Goal: Task Accomplishment & Management: Complete application form

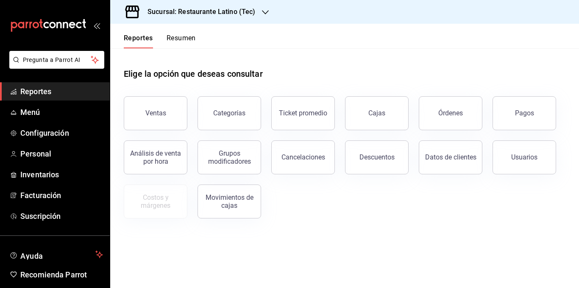
drag, startPoint x: 178, startPoint y: 36, endPoint x: 280, endPoint y: 103, distance: 122.2
click at [178, 36] on button "Resumen" at bounding box center [181, 41] width 29 height 14
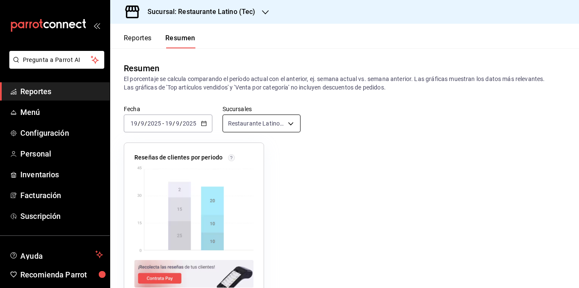
click at [283, 125] on body "Pregunta a Parrot AI Reportes Menú Configuración Personal Inventarios Facturaci…" at bounding box center [289, 144] width 579 height 288
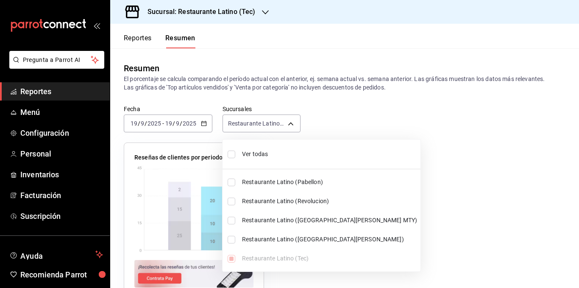
click at [273, 152] on span "Ver todas" at bounding box center [329, 154] width 175 height 9
type input "[object Object],[object Object],[object Object],[object Object],[object Object]"
checkbox input "true"
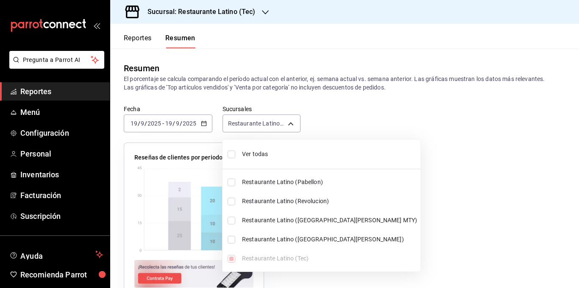
checkbox input "true"
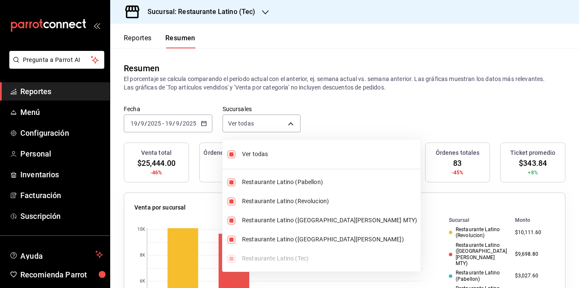
click at [275, 83] on div at bounding box center [289, 144] width 579 height 288
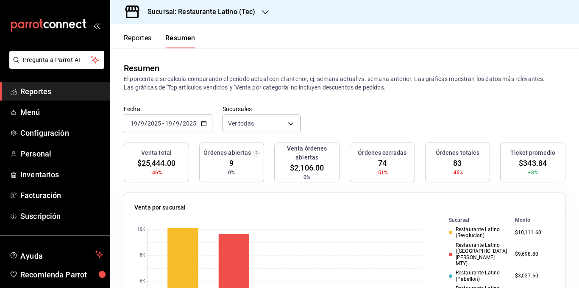
click at [375, 82] on p "El porcentaje se calcula comparando el período actual con el anterior, ej. sema…" at bounding box center [345, 83] width 442 height 17
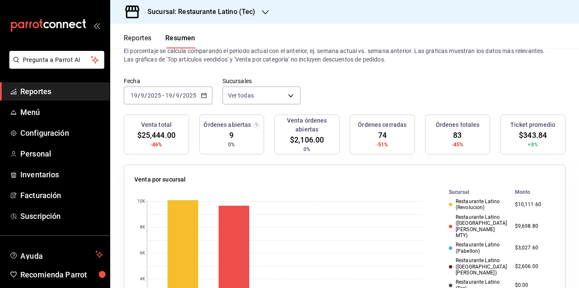
scroll to position [42, 0]
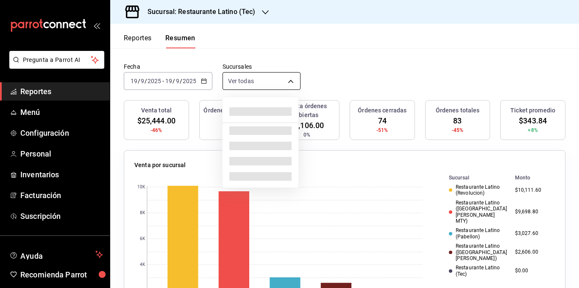
click at [285, 81] on body "Pregunta a Parrot AI Reportes Menú Configuración Personal Inventarios Facturaci…" at bounding box center [289, 144] width 579 height 288
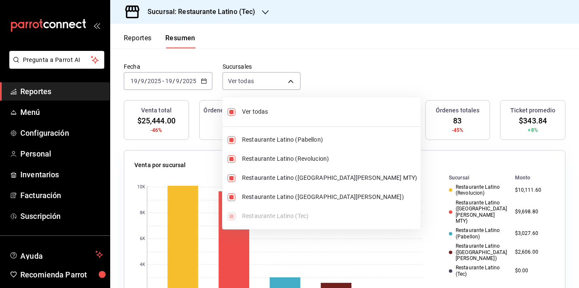
click at [273, 114] on span "Ver todas" at bounding box center [329, 111] width 175 height 9
type input "[object Object]"
checkbox input "false"
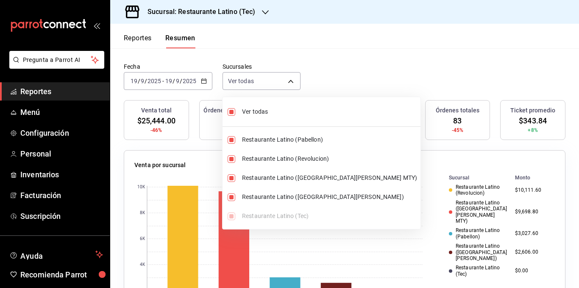
checkbox input "false"
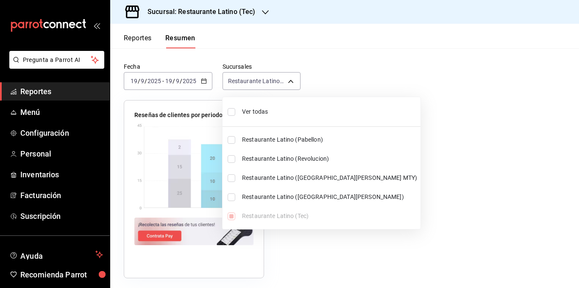
click at [254, 109] on span "Ver todas" at bounding box center [329, 111] width 175 height 9
type input "[object Object],[object Object],[object Object],[object Object],[object Object]"
checkbox input "true"
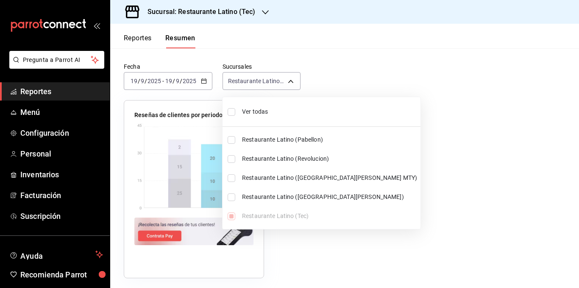
checkbox input "true"
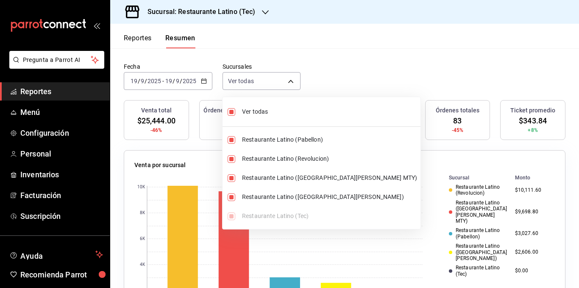
click at [262, 41] on div at bounding box center [289, 144] width 579 height 288
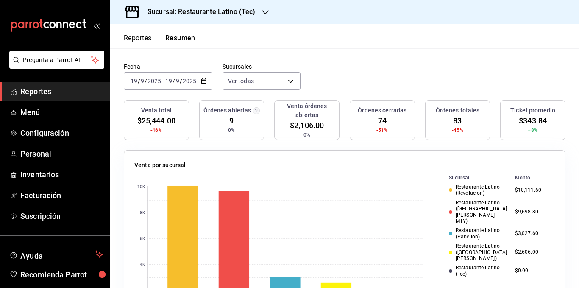
click at [410, 55] on div "Resumen El porcentaje se calcula comparando el período actual con el anterior, …" at bounding box center [344, 34] width 469 height 57
click at [237, 14] on h3 "Sucursal: Restaurante Latino (Tec)" at bounding box center [198, 12] width 114 height 10
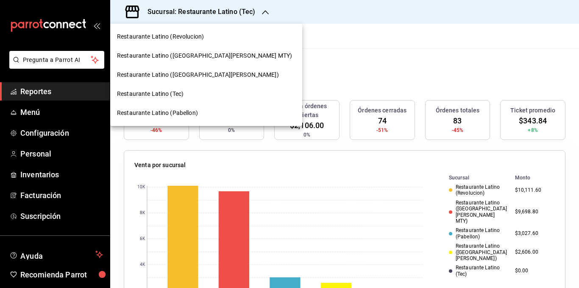
click at [188, 108] on div "Restaurante Latino (Pabellon)" at bounding box center [206, 112] width 192 height 19
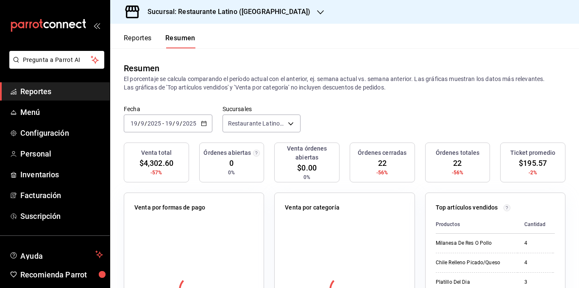
click at [256, 8] on h3 "Sucursal: Restaurante Latino ([GEOGRAPHIC_DATA])" at bounding box center [226, 12] width 170 height 10
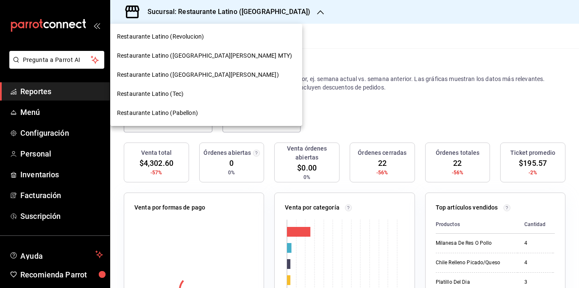
click at [209, 53] on span "Restaurante Latino ([GEOGRAPHIC_DATA][PERSON_NAME] MTY)" at bounding box center [204, 55] width 175 height 9
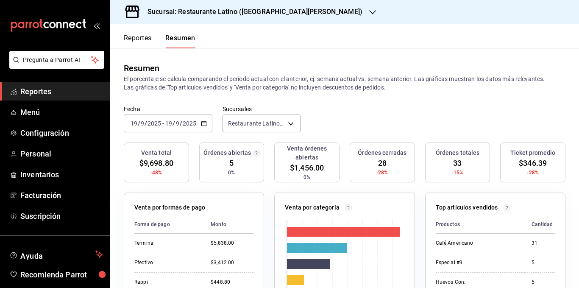
click at [207, 126] on div "[DATE] [DATE] - [DATE] [DATE]" at bounding box center [168, 123] width 89 height 18
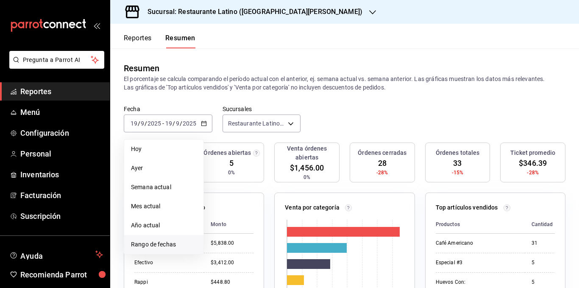
click at [155, 241] on span "Rango de fechas" at bounding box center [164, 244] width 66 height 9
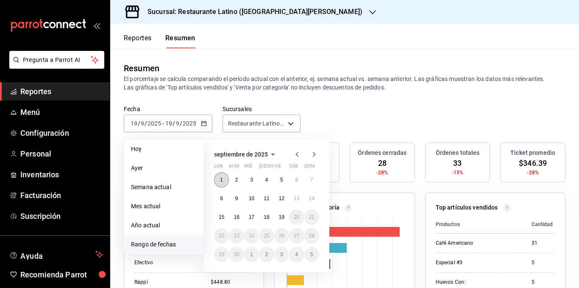
click at [223, 183] on abbr "1" at bounding box center [221, 180] width 3 height 6
click at [225, 215] on button "15" at bounding box center [221, 216] width 15 height 15
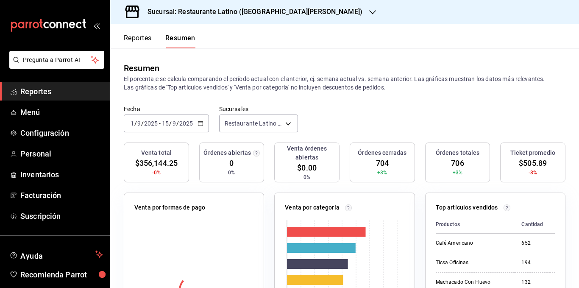
click at [278, 89] on p "El porcentaje se calcula comparando el período actual con el anterior, ej. sema…" at bounding box center [345, 83] width 442 height 17
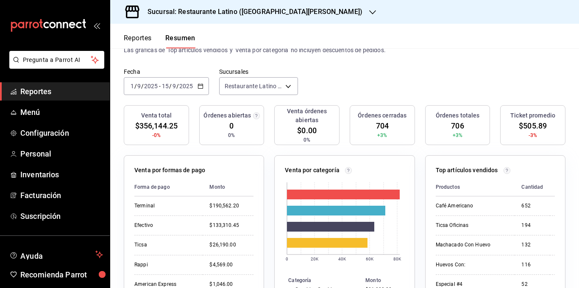
scroll to position [127, 0]
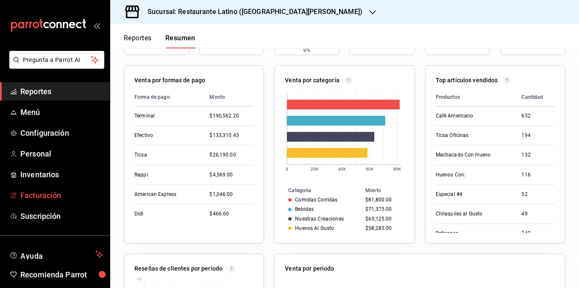
click at [28, 190] on span "Facturación" at bounding box center [61, 195] width 83 height 11
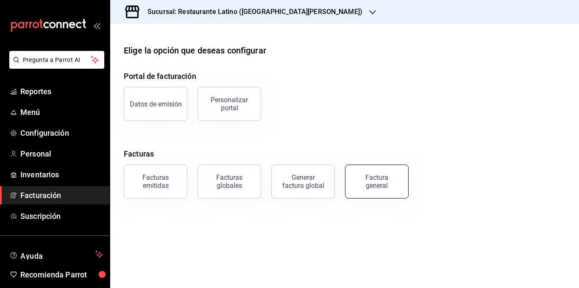
click at [378, 181] on div "Factura general" at bounding box center [377, 181] width 42 height 16
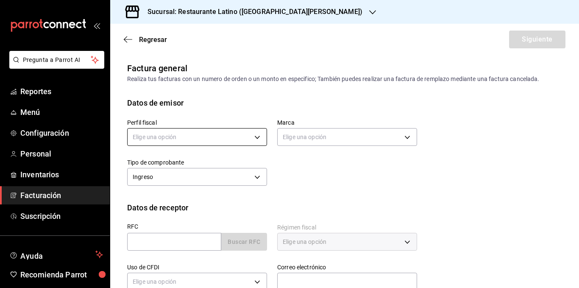
click at [174, 138] on body "Pregunta a Parrot AI Reportes Menú Configuración Personal Inventarios Facturaci…" at bounding box center [289, 144] width 579 height 288
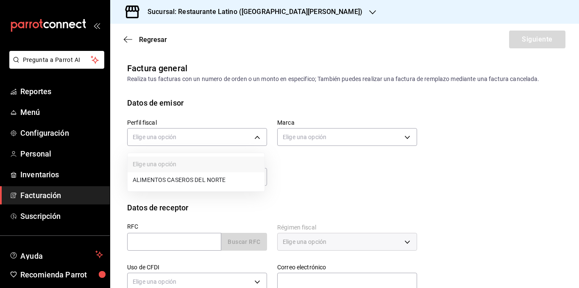
click at [170, 182] on li "ALIMENTOS CASEROS DEL NORTE" at bounding box center [196, 180] width 137 height 16
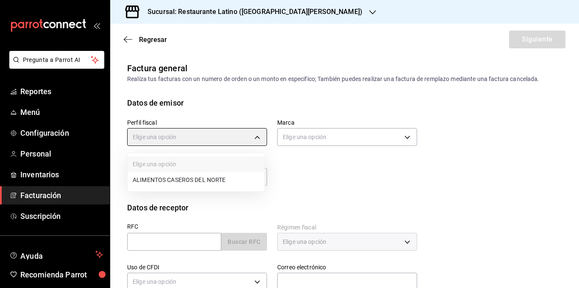
type input "a41ed1a5-6ed1-4c17-811e-e9bfe9e63786"
type input "d9887721-df1d-47bb-82d9-6ac72a711b44"
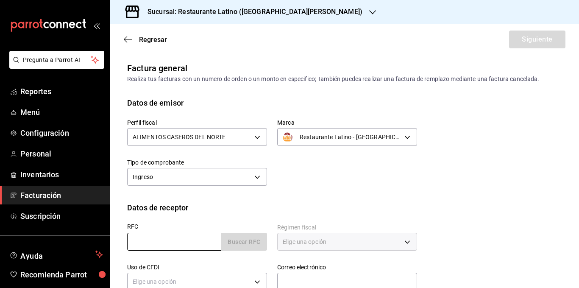
click at [154, 242] on input "text" at bounding box center [174, 242] width 94 height 18
paste input "NIR980922ET8"
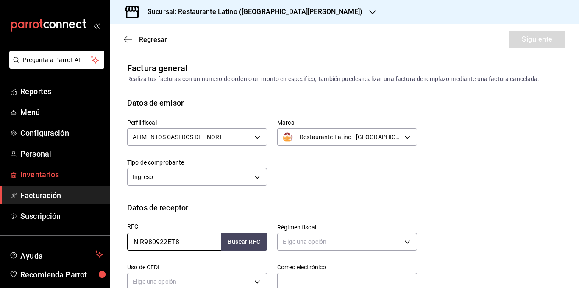
type input "NIR980922ET8"
click at [221, 233] on button "Buscar RFC" at bounding box center [244, 242] width 46 height 18
type input "601"
type input "G03"
type input "[PERSON_NAME][EMAIL_ADDRESS][PERSON_NAME][DOMAIN_NAME]"
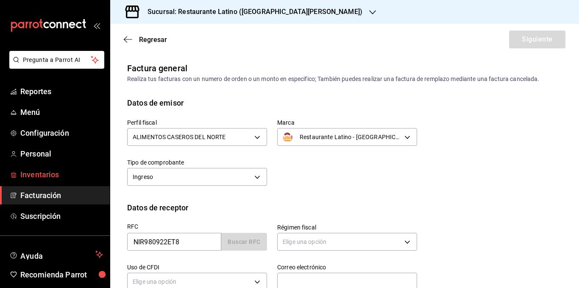
type input "64637"
type input "NTS INFORMATICA Y REDES"
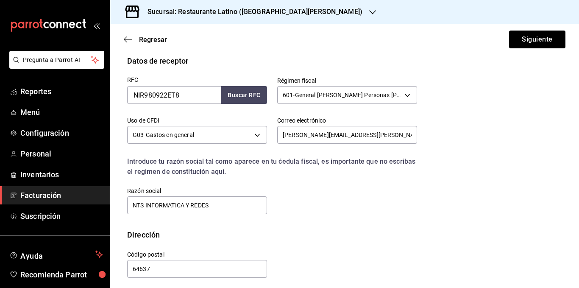
scroll to position [151, 0]
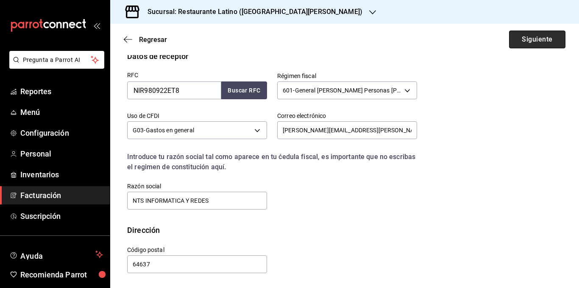
click at [522, 42] on button "Siguiente" at bounding box center [537, 40] width 56 height 18
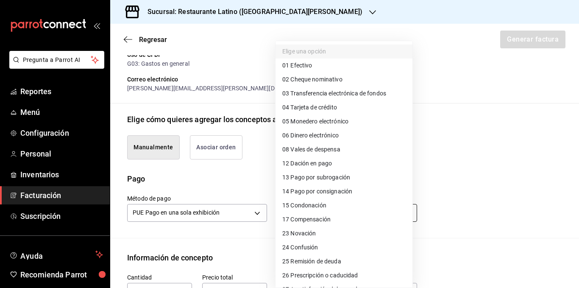
click at [298, 210] on body "Pregunta a Parrot AI Reportes Menú Configuración Personal Inventarios Facturaci…" at bounding box center [289, 144] width 579 height 288
click at [351, 95] on span "03 Transferencia electrónica de fondos" at bounding box center [334, 93] width 104 height 9
type input "03"
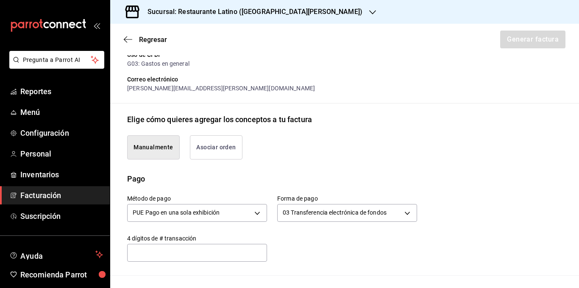
click at [254, 179] on div "Pago" at bounding box center [344, 178] width 435 height 11
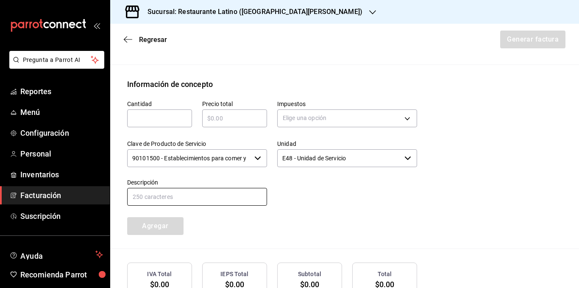
scroll to position [363, 0]
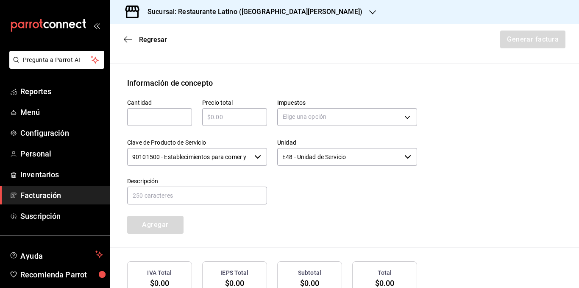
click at [149, 112] on input "text" at bounding box center [159, 117] width 65 height 10
type input "1"
type input "$26190"
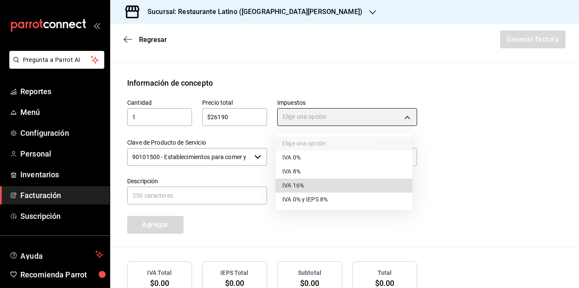
type input "IVA_16"
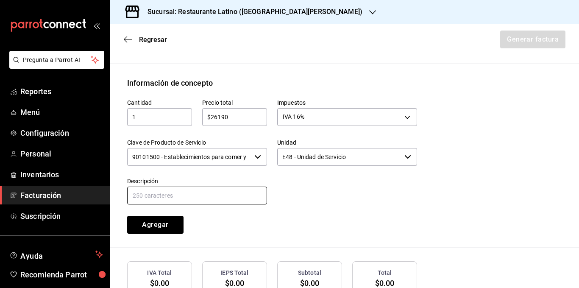
type input "Consumo de alimentos"
click at [127, 216] on button "Agregar" at bounding box center [155, 225] width 56 height 18
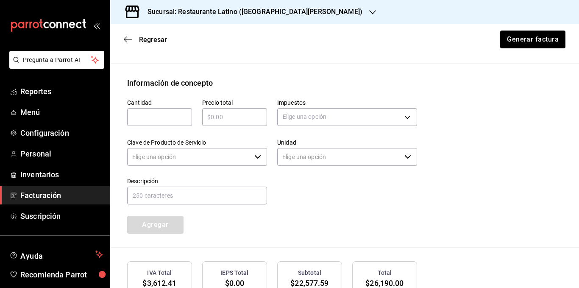
type input "90101500 - Establecimientos para comer y beber"
type input "E48 - Unidad de Servicio"
click at [321, 210] on div "Cantidad ​ Precio total ​ Impuestos Elige una opción Clave de Producto de Servi…" at bounding box center [267, 161] width 300 height 145
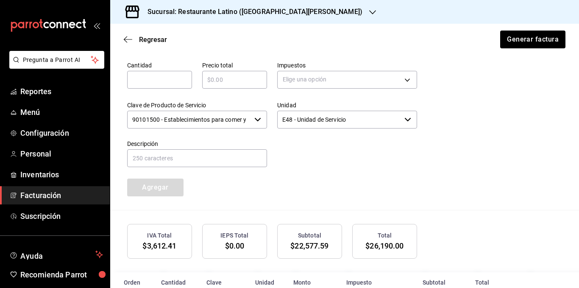
scroll to position [444, 0]
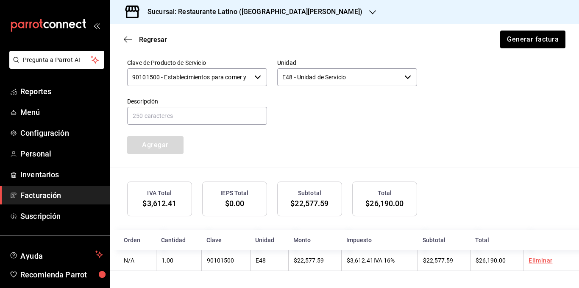
click at [458, 141] on div "Cantidad ​ Precio total ​ Impuestos Elige una opción Clave de Producto de Servi…" at bounding box center [344, 88] width 435 height 159
click at [519, 35] on button "Generar factura" at bounding box center [532, 40] width 66 height 18
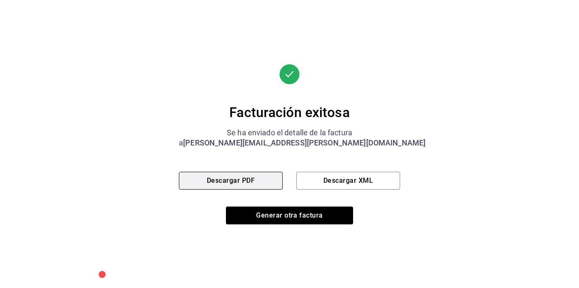
click at [244, 179] on button "Descargar PDF" at bounding box center [231, 181] width 104 height 18
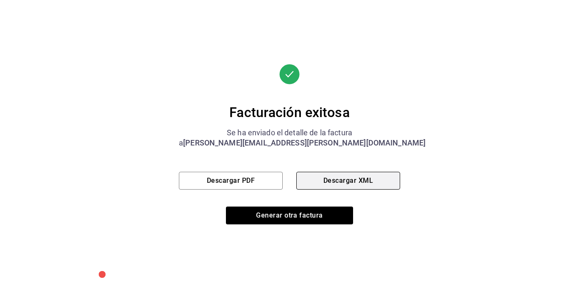
click at [333, 180] on button "Descargar XML" at bounding box center [348, 181] width 104 height 18
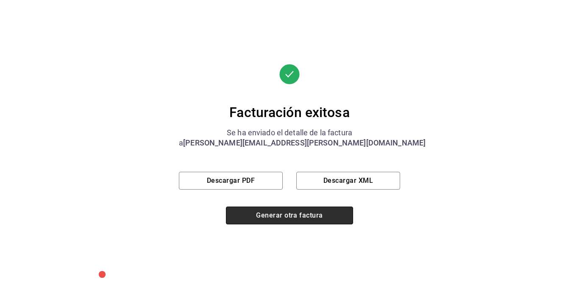
click at [313, 214] on button "Generar otra factura" at bounding box center [289, 215] width 127 height 18
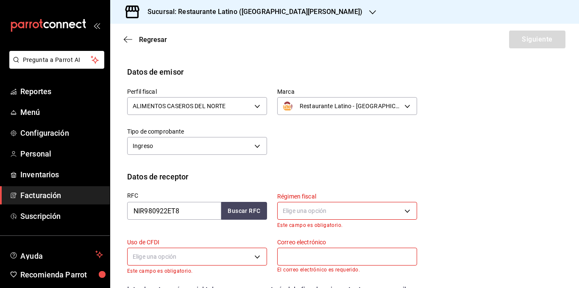
scroll to position [0, 0]
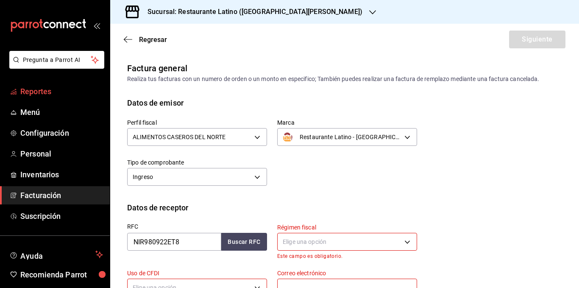
click at [55, 90] on span "Reportes" at bounding box center [61, 91] width 83 height 11
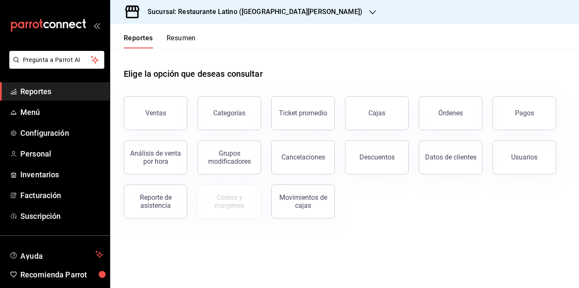
click at [185, 38] on button "Resumen" at bounding box center [181, 41] width 29 height 14
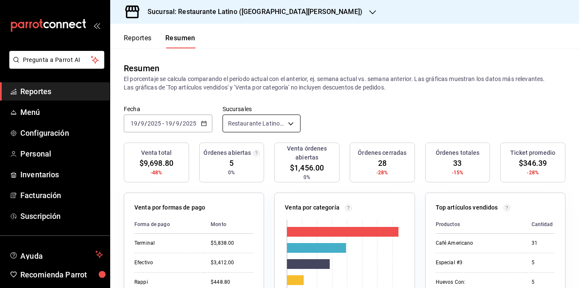
click at [261, 122] on body "Pregunta a Parrot AI Reportes Menú Configuración Personal Inventarios Facturaci…" at bounding box center [289, 144] width 579 height 288
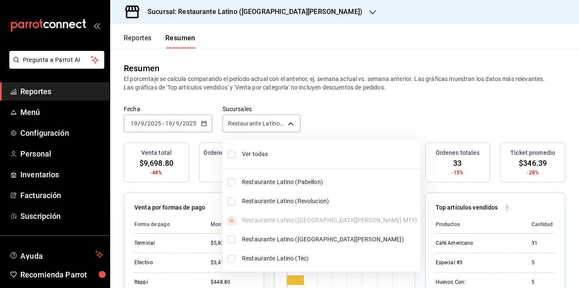
click at [263, 152] on span "Ver todas" at bounding box center [329, 154] width 175 height 9
type input "[object Object],[object Object],[object Object],[object Object],[object Object]"
checkbox input "true"
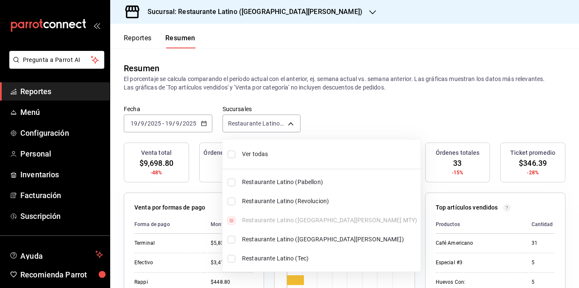
checkbox input "true"
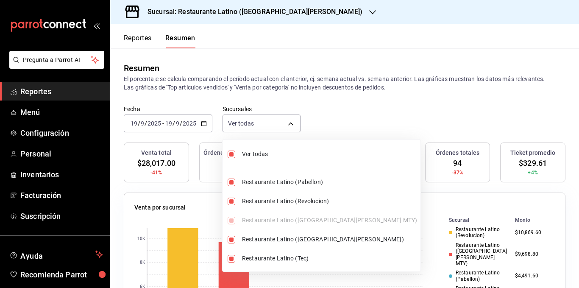
click at [279, 89] on div at bounding box center [289, 144] width 579 height 288
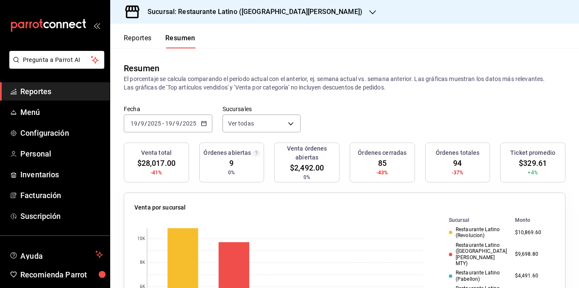
click at [301, 77] on p "El porcentaje se calcula comparando el período actual con el anterior, ej. sema…" at bounding box center [345, 83] width 442 height 17
click at [251, 125] on body "Pregunta a Parrot AI Reportes Menú Configuración Personal Inventarios Facturaci…" at bounding box center [289, 144] width 579 height 288
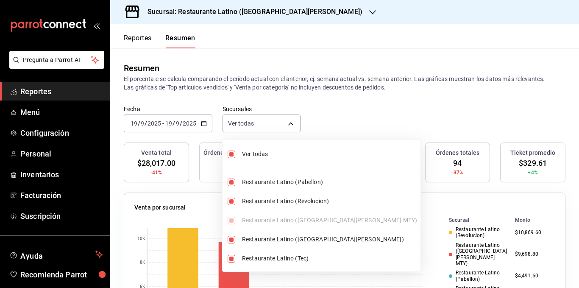
click at [268, 157] on span "Ver todas" at bounding box center [329, 154] width 175 height 9
type input "[object Object]"
checkbox input "false"
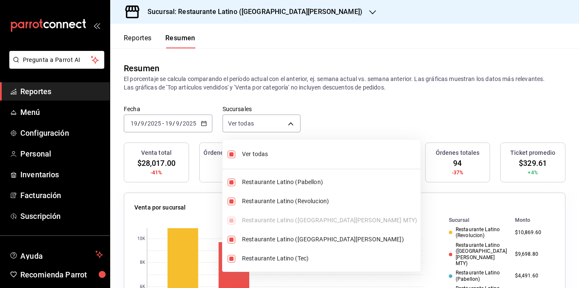
checkbox input "false"
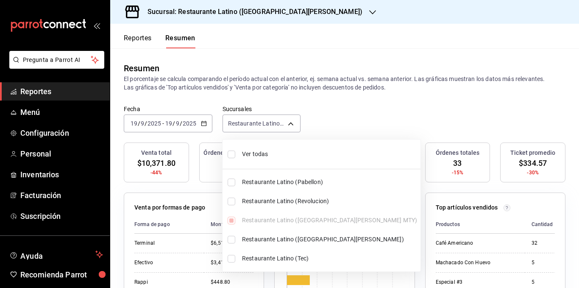
click at [270, 153] on span "Ver todas" at bounding box center [329, 154] width 175 height 9
type input "[object Object],[object Object],[object Object],[object Object],[object Object]"
checkbox input "true"
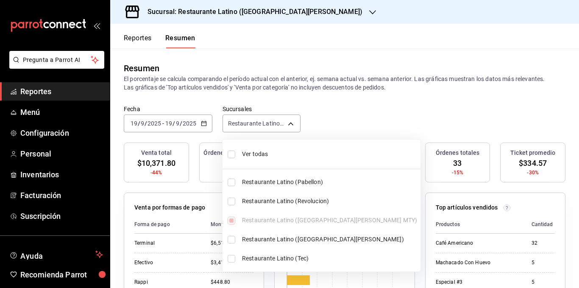
checkbox input "true"
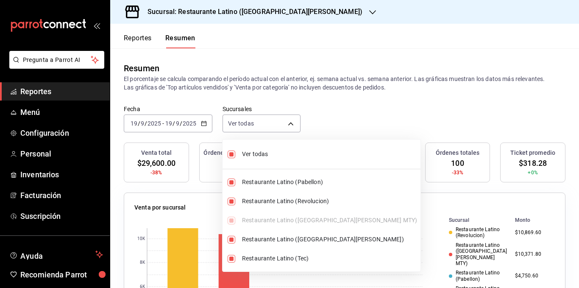
click at [304, 82] on div at bounding box center [289, 144] width 579 height 288
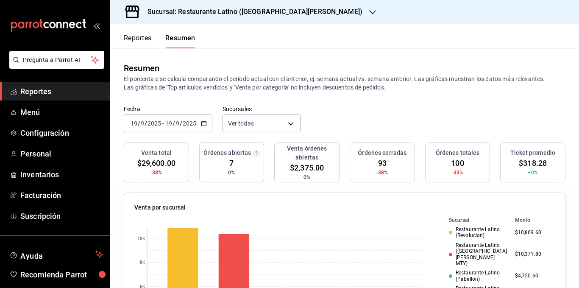
click at [374, 82] on p "El porcentaje se calcula comparando el período actual con el anterior, ej. sema…" at bounding box center [345, 83] width 442 height 17
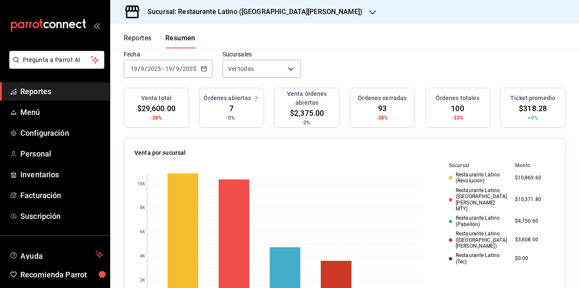
scroll to position [127, 0]
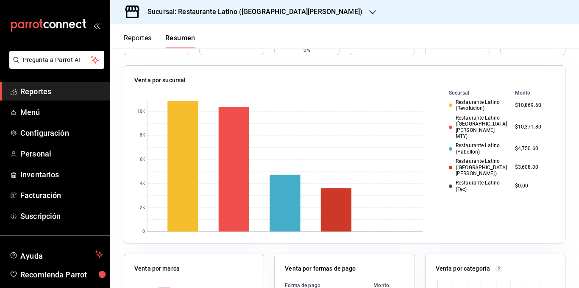
click at [340, 57] on div "Venta por sucursal 0 2K 4K 6K 8K 10K Sucursal Monto Restaurante Latino (Revoluc…" at bounding box center [340, 149] width 452 height 188
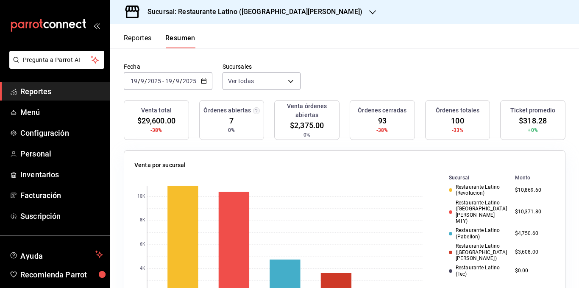
scroll to position [0, 0]
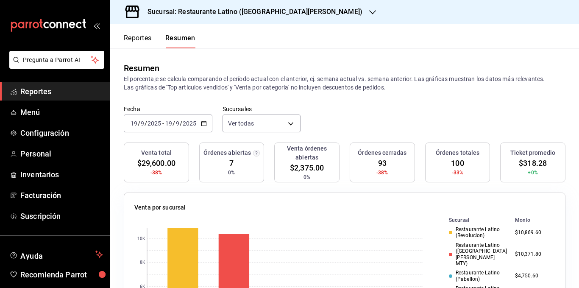
click at [343, 87] on p "El porcentaje se calcula comparando el período actual con el anterior, ej. sema…" at bounding box center [345, 83] width 442 height 17
click at [282, 121] on body "Pregunta a Parrot AI Reportes Menú Configuración Personal Inventarios Facturaci…" at bounding box center [289, 144] width 579 height 288
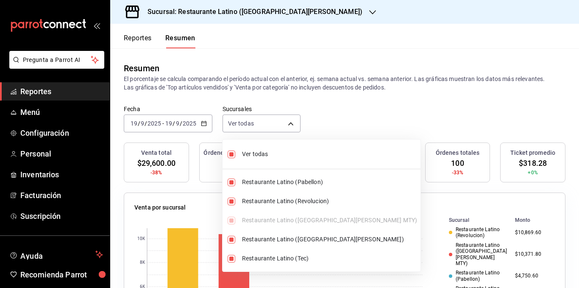
click at [262, 151] on span "Ver todas" at bounding box center [329, 154] width 175 height 9
type input "[object Object]"
checkbox input "false"
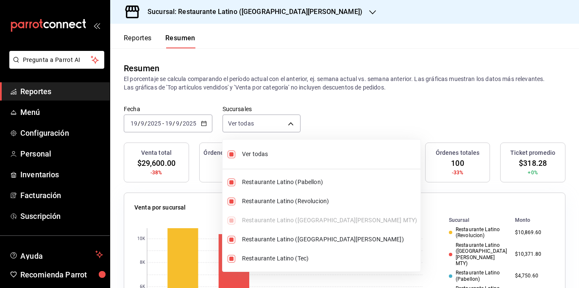
checkbox input "false"
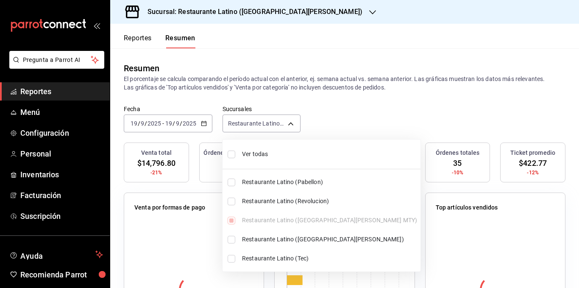
click at [260, 154] on span "Ver todas" at bounding box center [329, 154] width 175 height 9
type input "[object Object],[object Object],[object Object],[object Object],[object Object]"
checkbox input "true"
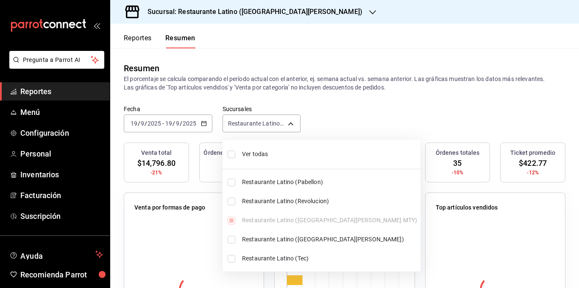
checkbox input "true"
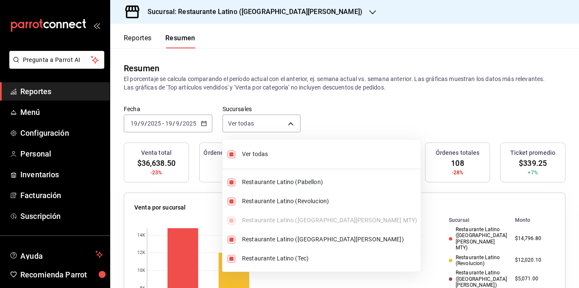
click at [331, 83] on div at bounding box center [289, 144] width 579 height 288
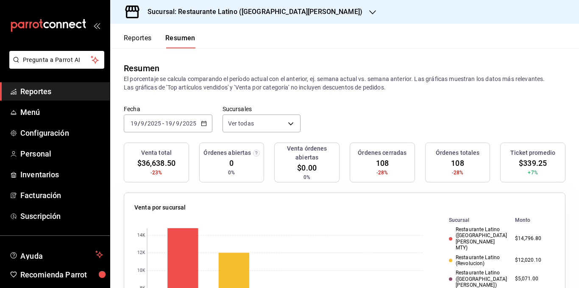
click at [293, 90] on p "El porcentaje se calcula comparando el período actual con el anterior, ej. sema…" at bounding box center [345, 83] width 442 height 17
click at [350, 104] on div "Resumen El porcentaje se calcula comparando el período actual con el anterior, …" at bounding box center [344, 76] width 469 height 57
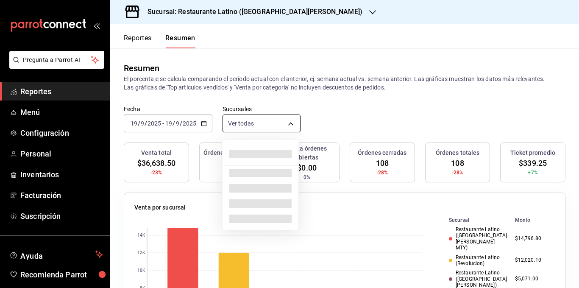
click at [286, 124] on body "Pregunta a Parrot AI Reportes Menú Configuración Personal Inventarios Facturaci…" at bounding box center [289, 144] width 579 height 288
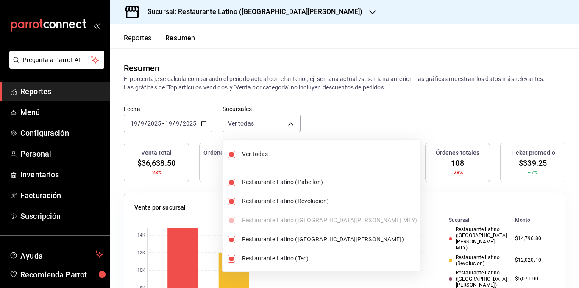
click at [204, 124] on div at bounding box center [289, 144] width 579 height 288
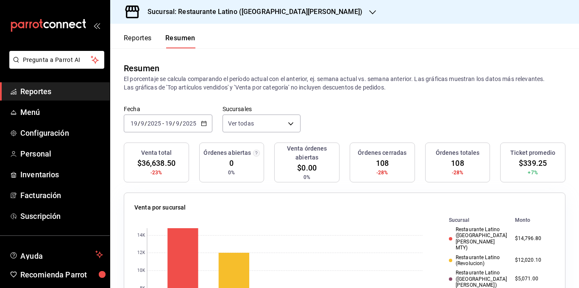
click at [203, 124] on icon "button" at bounding box center [204, 123] width 6 height 6
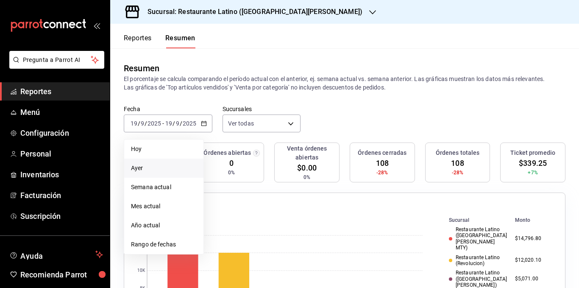
click at [166, 167] on span "Ayer" at bounding box center [164, 168] width 66 height 9
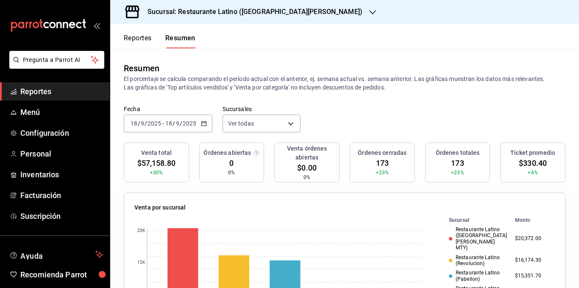
click at [224, 87] on p "El porcentaje se calcula comparando el período actual con el anterior, ej. sema…" at bounding box center [345, 83] width 442 height 17
click at [218, 87] on p "El porcentaje se calcula comparando el período actual con el anterior, ej. sema…" at bounding box center [345, 83] width 442 height 17
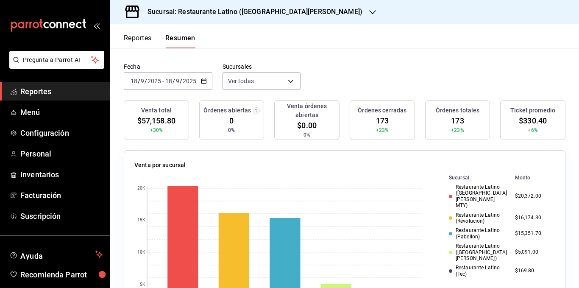
click at [204, 84] on \(Stroke\) "button" at bounding box center [203, 81] width 5 height 5
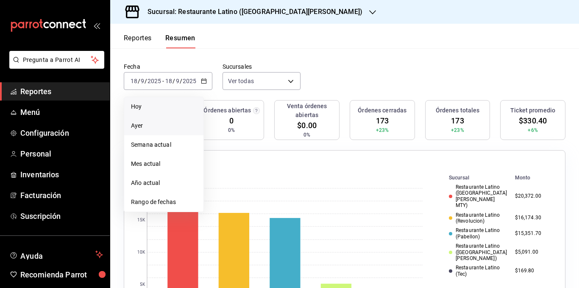
click at [165, 103] on span "Hoy" at bounding box center [164, 106] width 66 height 9
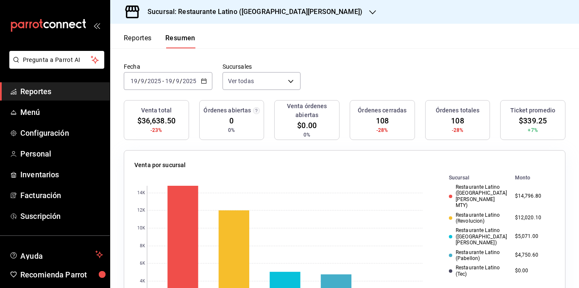
click at [352, 52] on div "Resumen El porcentaje se calcula comparando el período actual con el anterior, …" at bounding box center [344, 34] width 469 height 57
